Goal: Navigation & Orientation: Find specific page/section

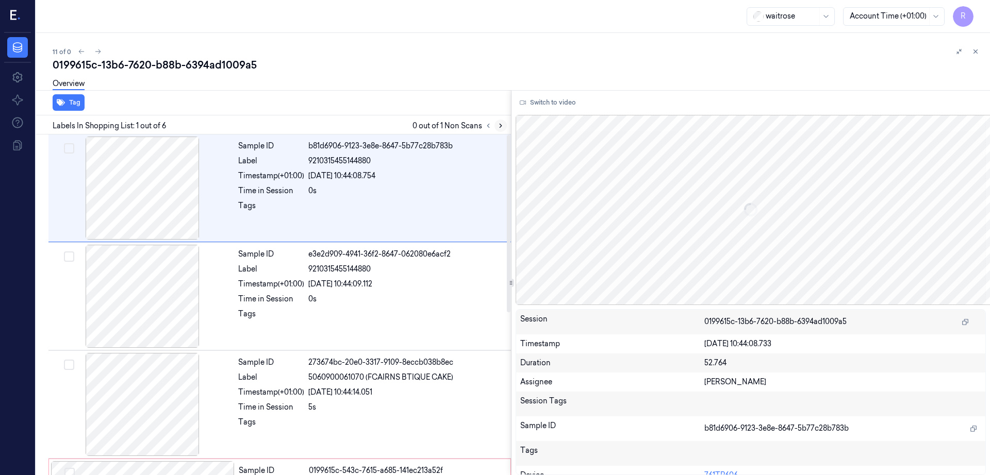
click at [504, 123] on icon at bounding box center [500, 125] width 7 height 7
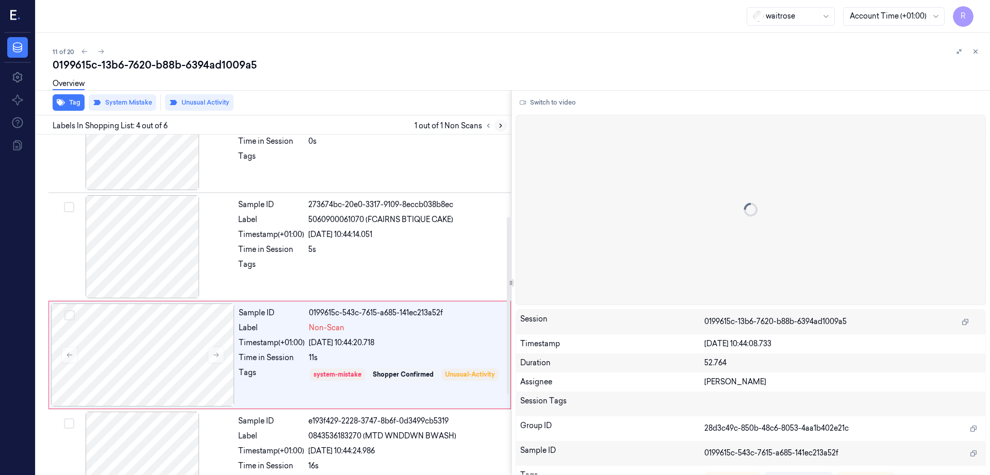
scroll to position [208, 0]
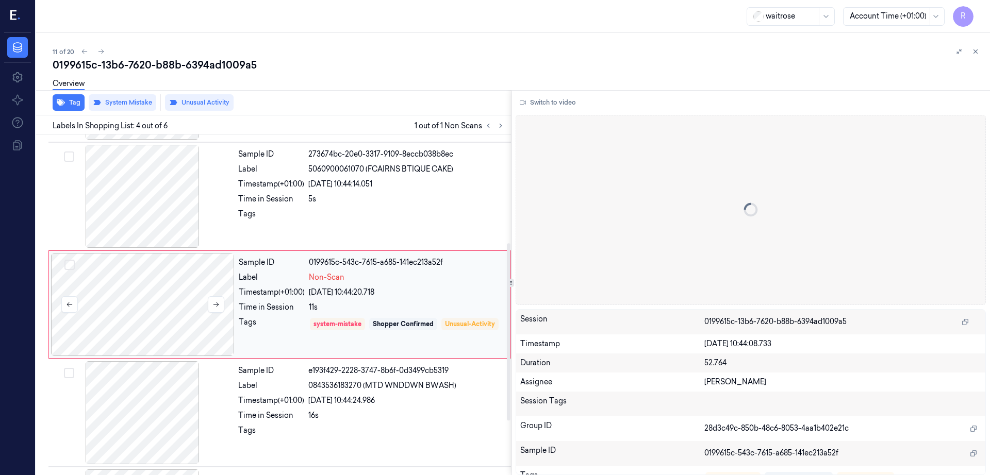
click at [137, 344] on div at bounding box center [143, 304] width 184 height 103
click at [212, 309] on button at bounding box center [216, 305] width 17 height 17
click at [158, 193] on div at bounding box center [143, 196] width 184 height 103
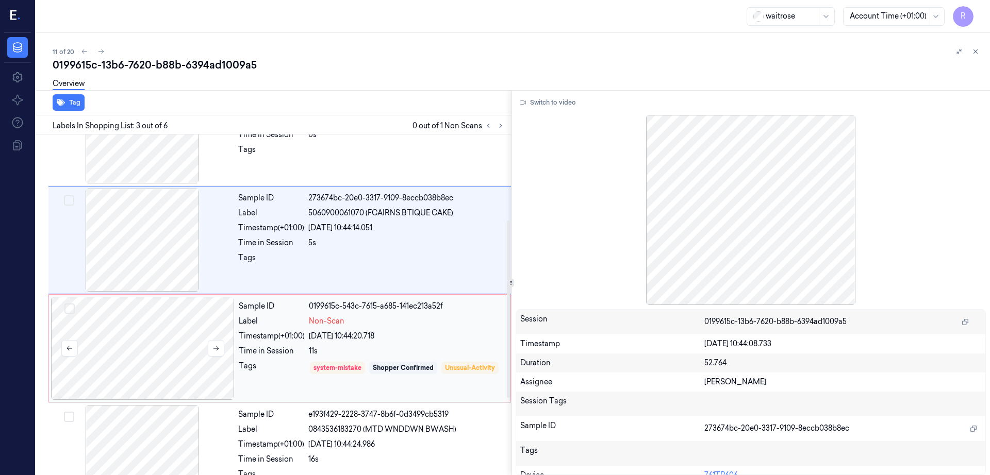
click at [211, 333] on div at bounding box center [143, 348] width 184 height 103
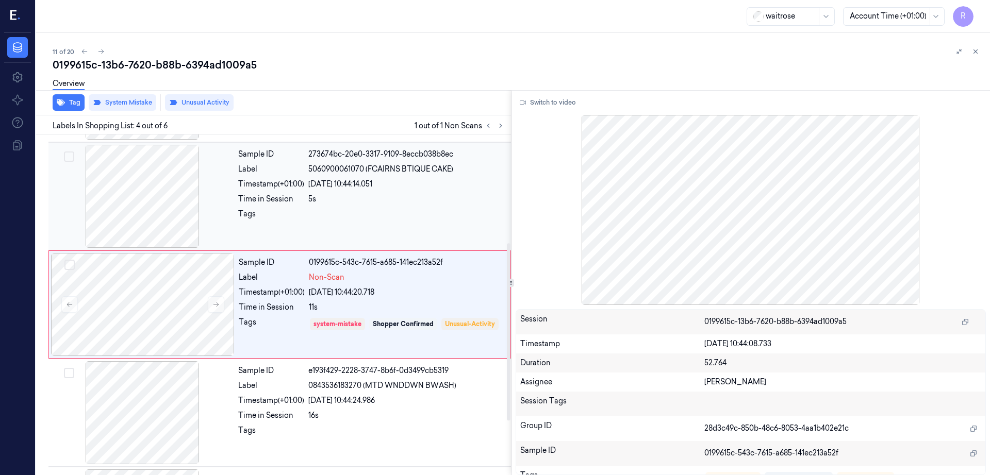
click at [190, 218] on div at bounding box center [143, 196] width 184 height 103
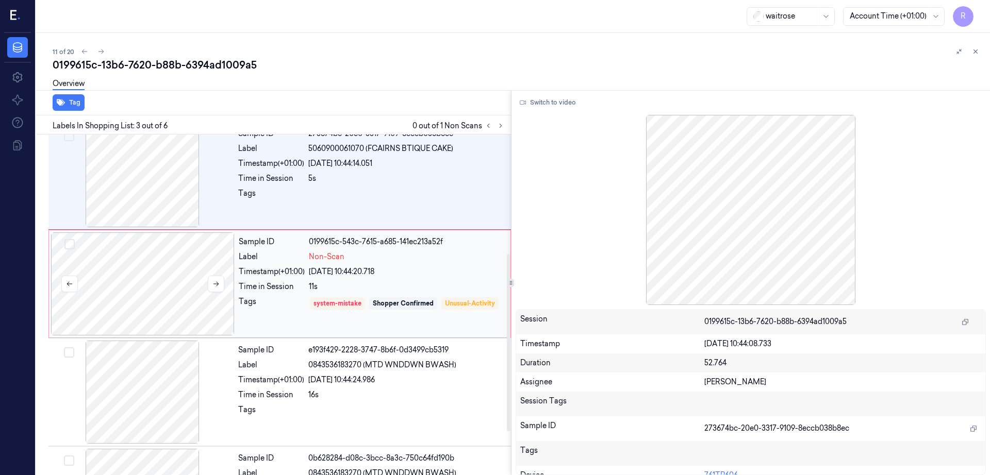
click at [165, 294] on div at bounding box center [143, 284] width 184 height 103
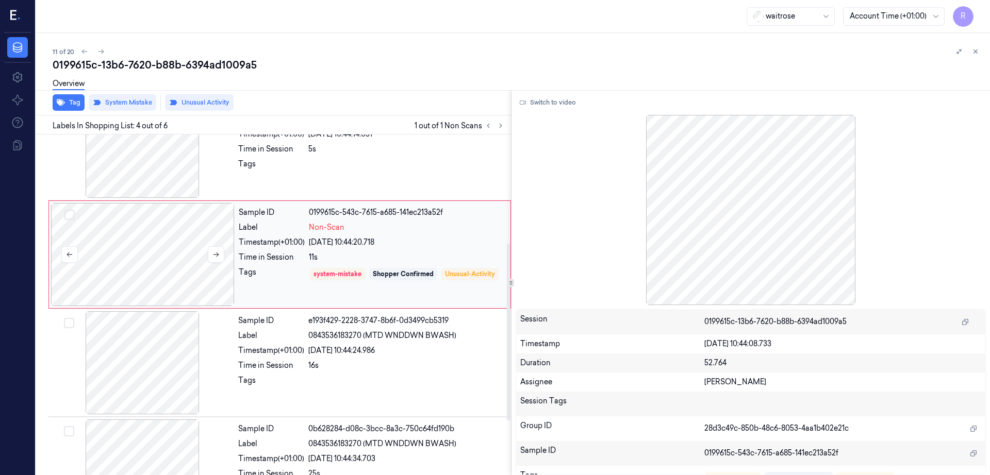
scroll to position [312, 0]
